Goal: Information Seeking & Learning: Learn about a topic

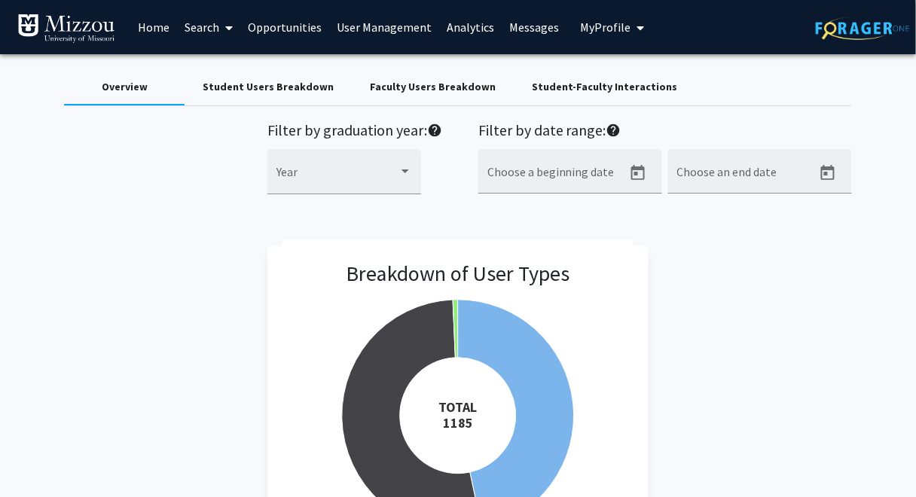
click at [580, 28] on span "My Profile" at bounding box center [605, 27] width 50 height 15
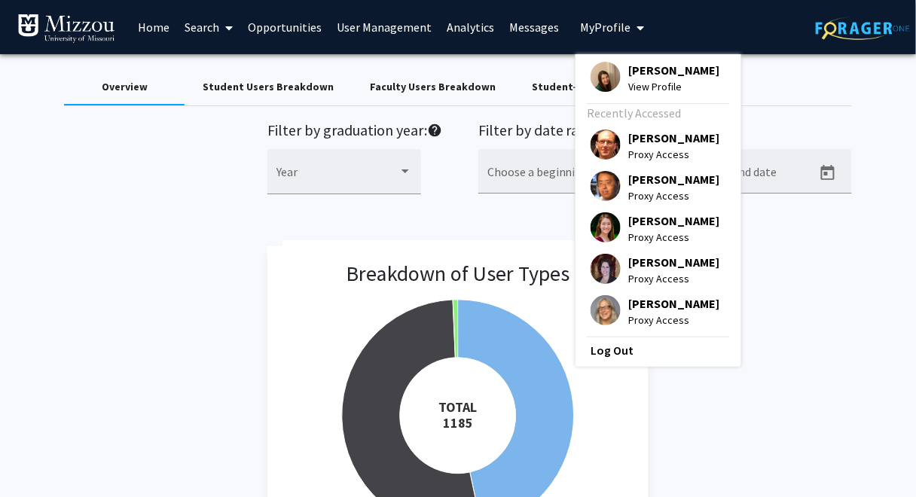
click at [155, 28] on link "Home" at bounding box center [153, 27] width 47 height 53
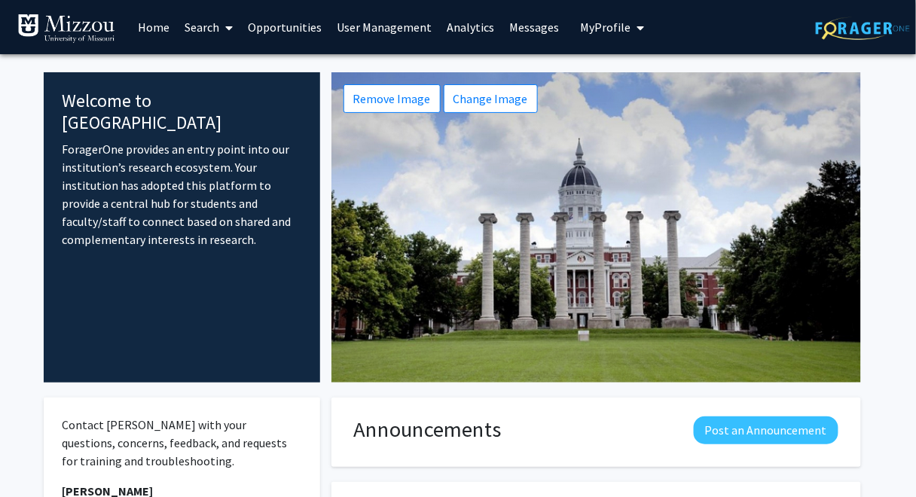
click at [195, 29] on link "Search" at bounding box center [208, 27] width 63 height 53
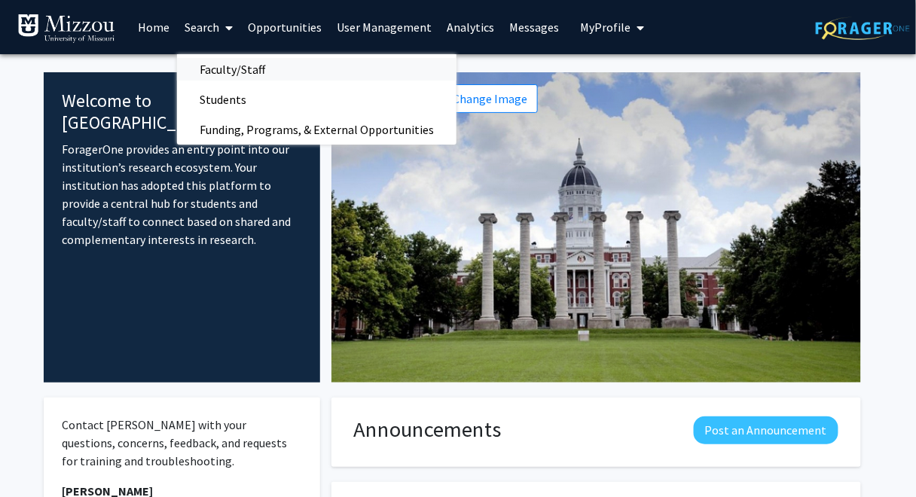
click at [219, 69] on span "Faculty/Staff" at bounding box center [232, 69] width 111 height 30
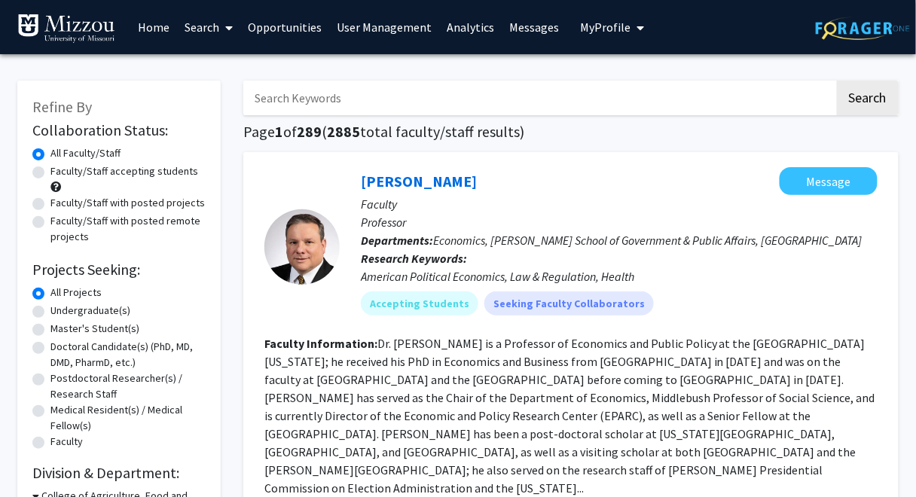
click at [167, 203] on label "Faculty/Staff with posted projects" at bounding box center [127, 203] width 154 height 16
click at [60, 203] on input "Faculty/Staff with posted projects" at bounding box center [55, 200] width 10 height 10
radio input "true"
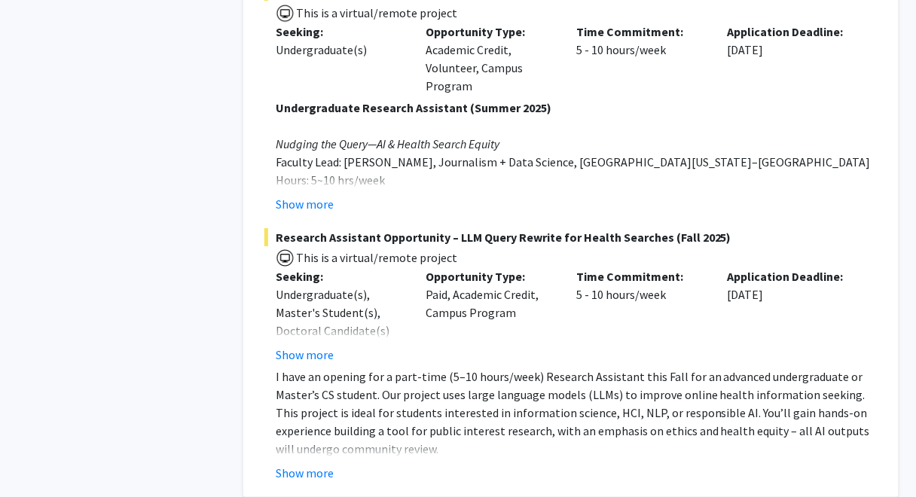
scroll to position [2673, 0]
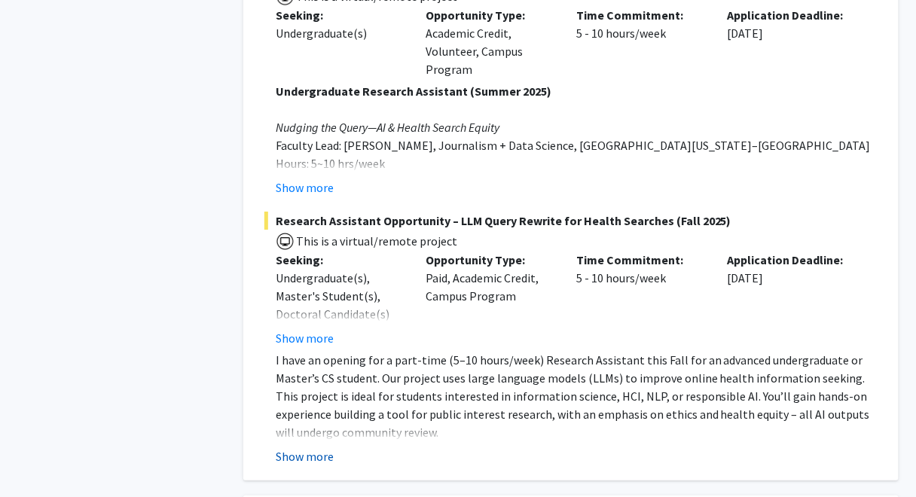
click at [322, 447] on button "Show more" at bounding box center [305, 456] width 58 height 18
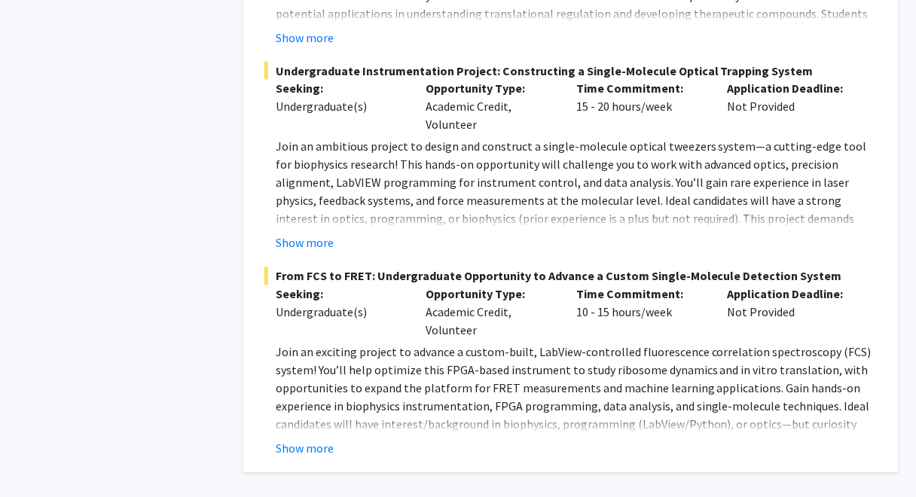
scroll to position [7810, 0]
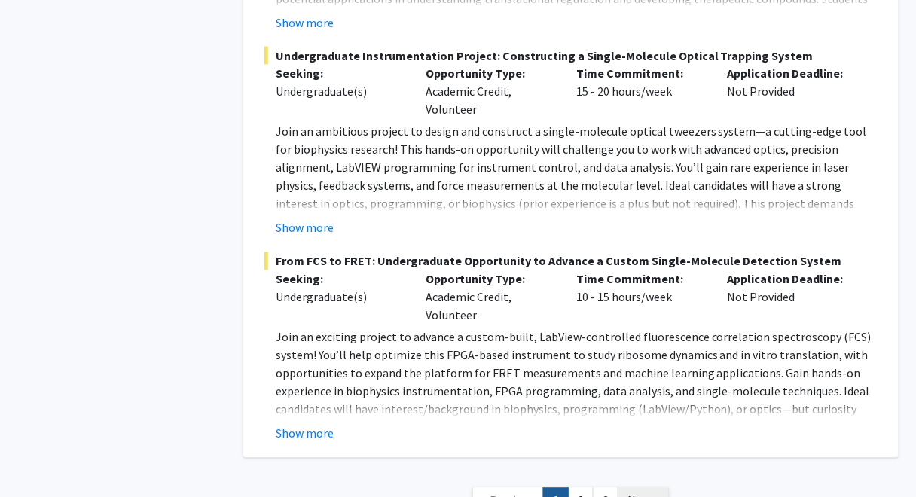
click at [645, 493] on span "Next »" at bounding box center [643, 500] width 32 height 15
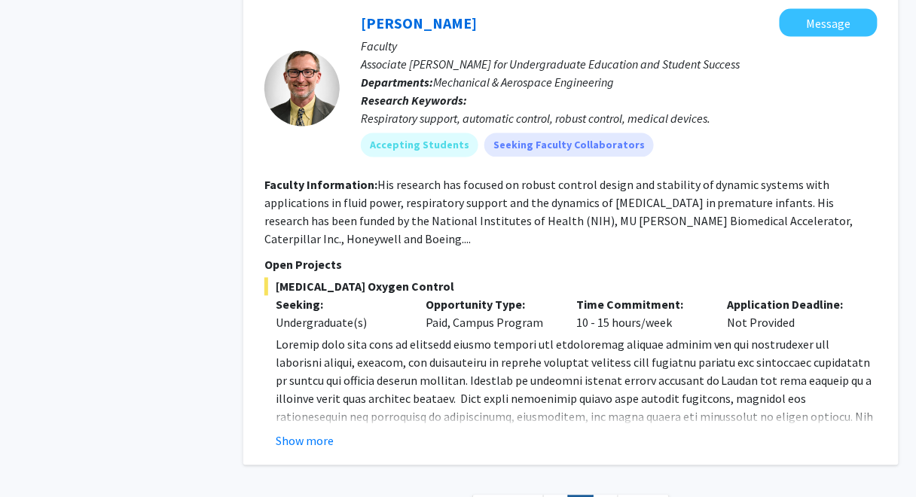
scroll to position [4893, 0]
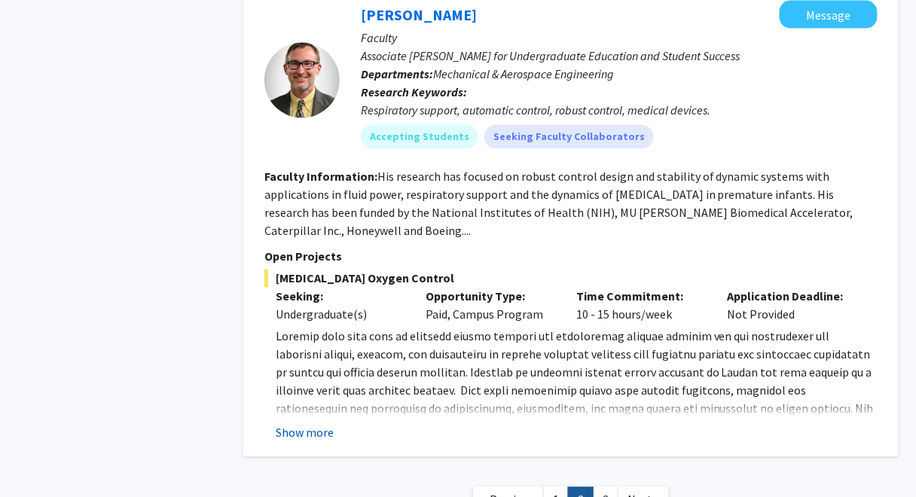
click at [313, 424] on button "Show more" at bounding box center [305, 433] width 58 height 18
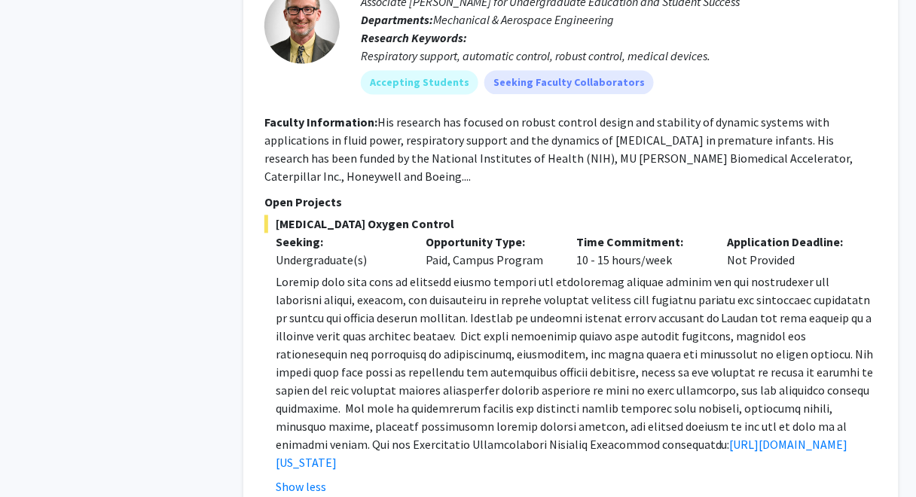
scroll to position [5002, 0]
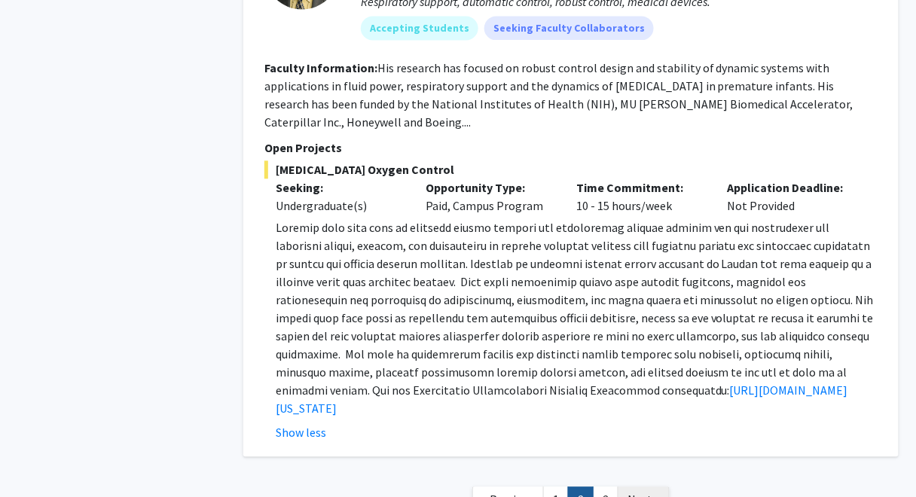
click at [645, 492] on span "Next »" at bounding box center [643, 499] width 32 height 15
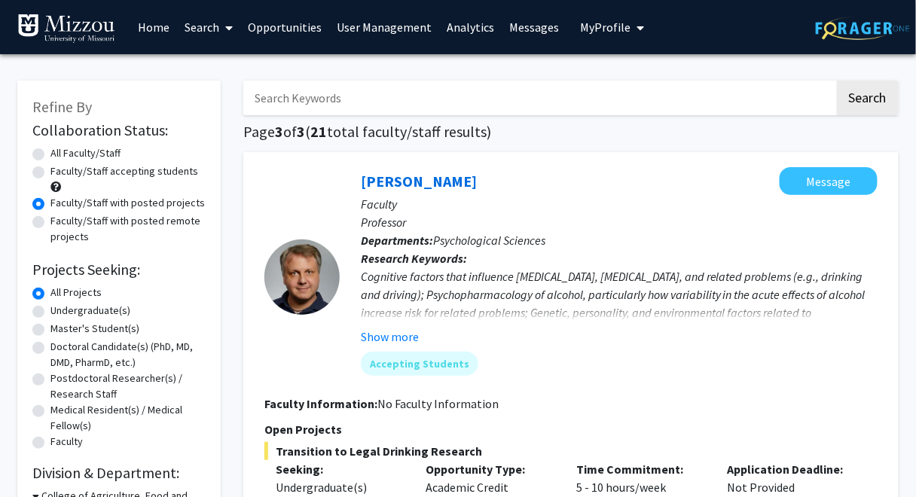
click at [226, 67] on div "Refine By Collaboration Status: Collaboration Status All Faculty/Staff Collabor…" at bounding box center [119, 410] width 226 height 689
click at [673, 128] on h1 "Page 3 of 3 ( 21 total faculty/staff results)" at bounding box center [570, 132] width 655 height 18
click at [50, 154] on label "All Faculty/Staff" at bounding box center [85, 153] width 70 height 16
click at [50, 154] on input "All Faculty/Staff" at bounding box center [55, 150] width 10 height 10
radio input "true"
